Goal: Find specific page/section: Find specific page/section

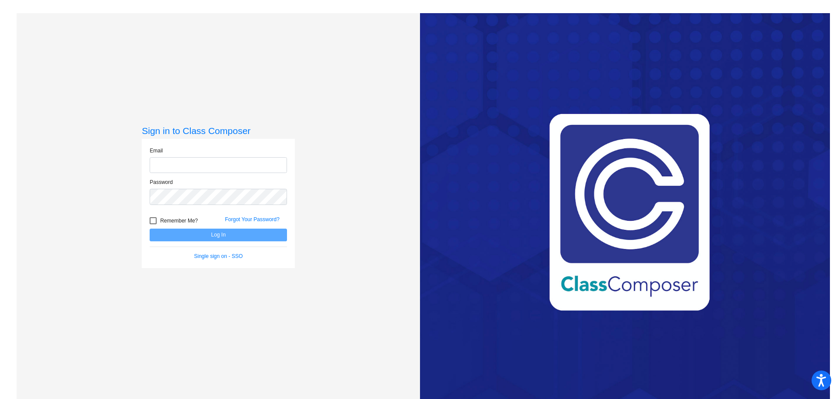
type input "[PERSON_NAME][EMAIL_ADDRESS][DOMAIN_NAME]"
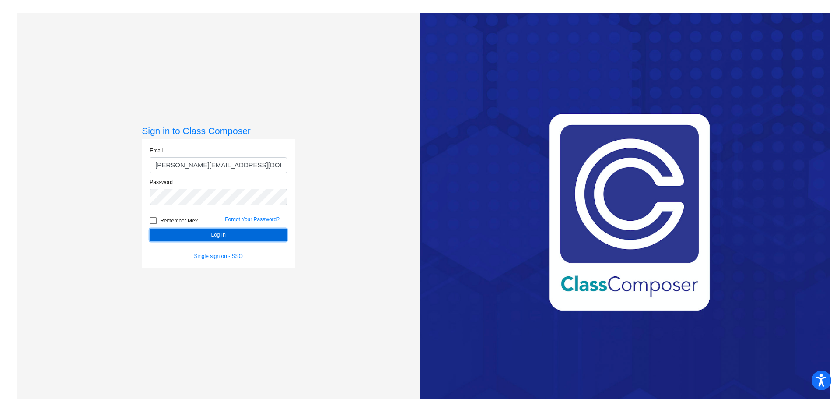
click at [204, 232] on button "Log In" at bounding box center [218, 234] width 137 height 13
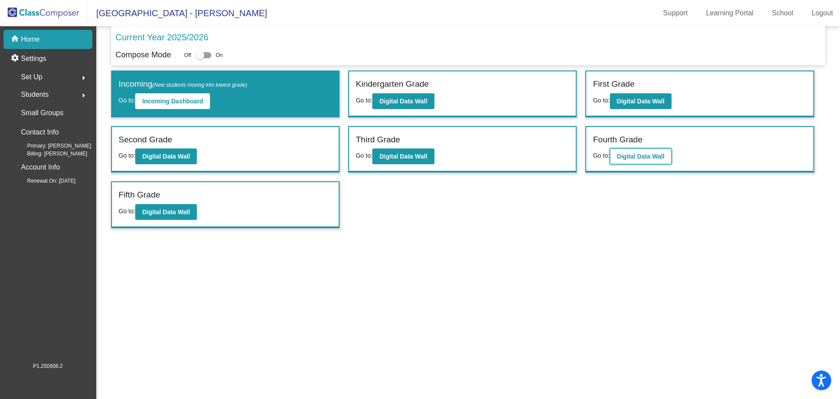
click at [640, 161] on button "Digital Data Wall" at bounding box center [641, 156] width 62 height 16
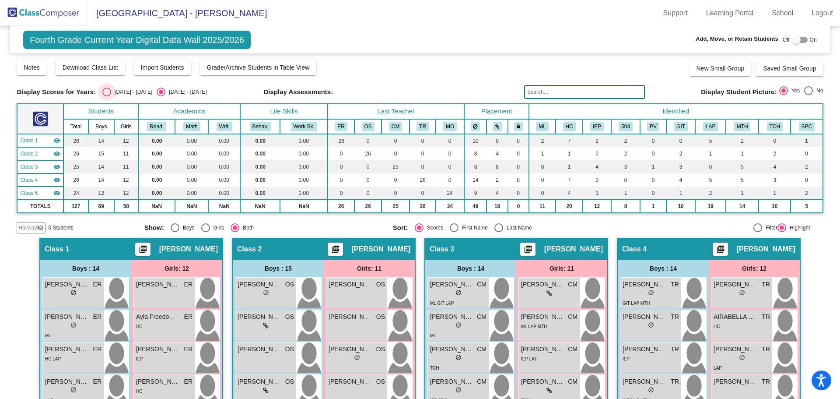
click at [102, 93] on div "Select an option" at bounding box center [106, 92] width 9 height 9
click at [106, 96] on input "[DATE] - [DATE]" at bounding box center [106, 96] width 0 height 0
radio input "true"
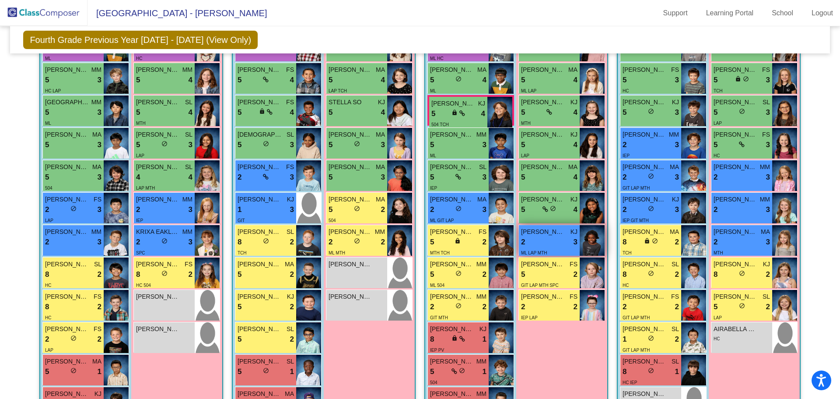
scroll to position [309, 0]
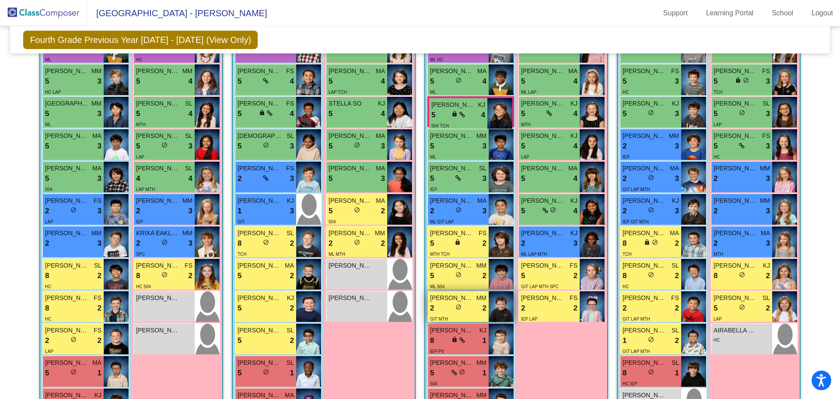
click at [496, 309] on img at bounding box center [501, 306] width 25 height 31
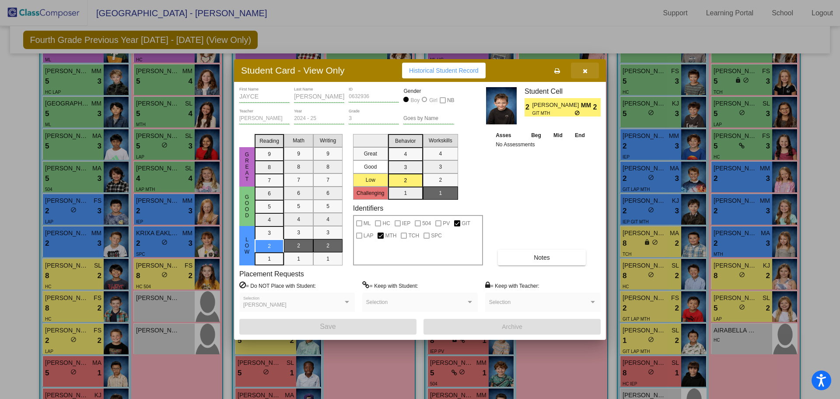
click at [588, 70] on button "button" at bounding box center [585, 71] width 28 height 16
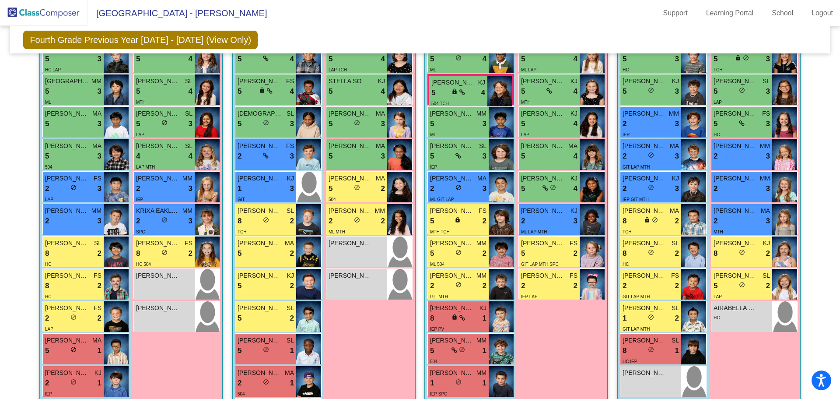
scroll to position [341, 0]
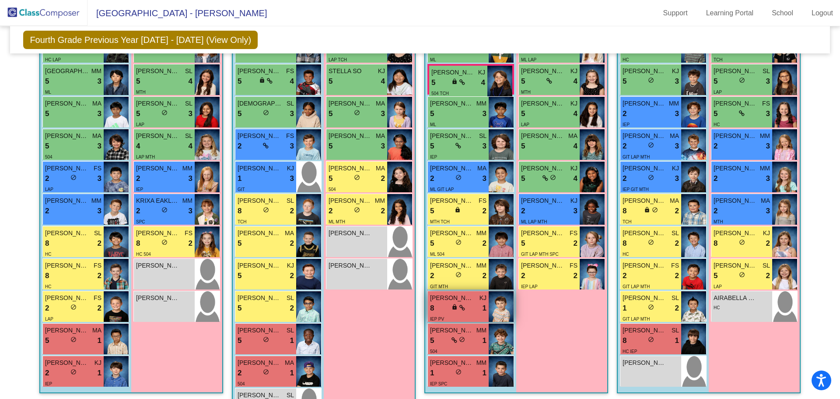
click at [508, 309] on img at bounding box center [501, 306] width 25 height 31
